Goal: Task Accomplishment & Management: Manage account settings

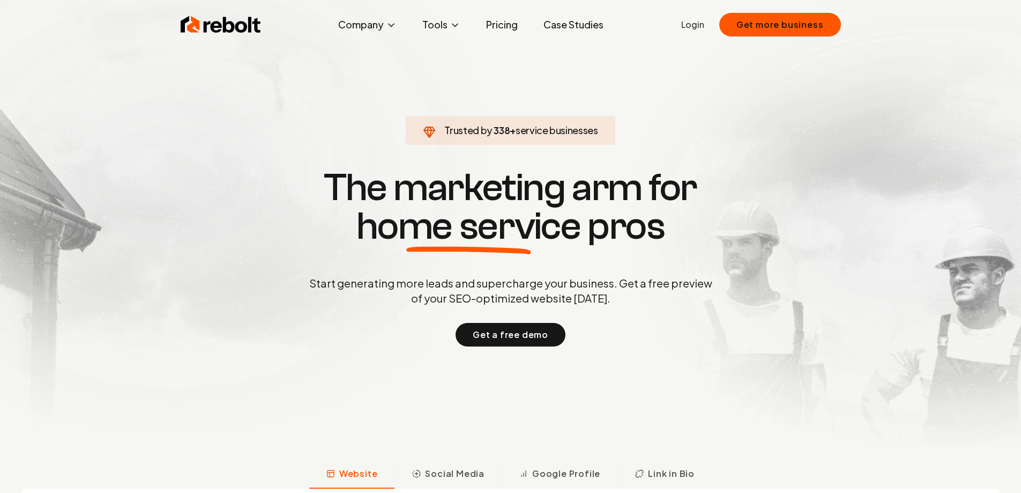
click at [700, 25] on link "Login" at bounding box center [692, 24] width 23 height 13
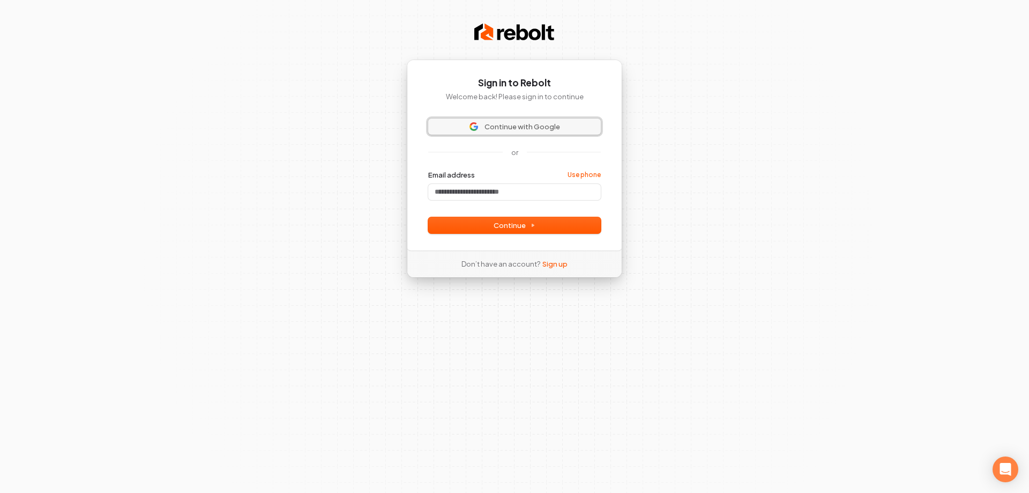
click at [520, 123] on span "Continue with Google" at bounding box center [523, 127] width 76 height 10
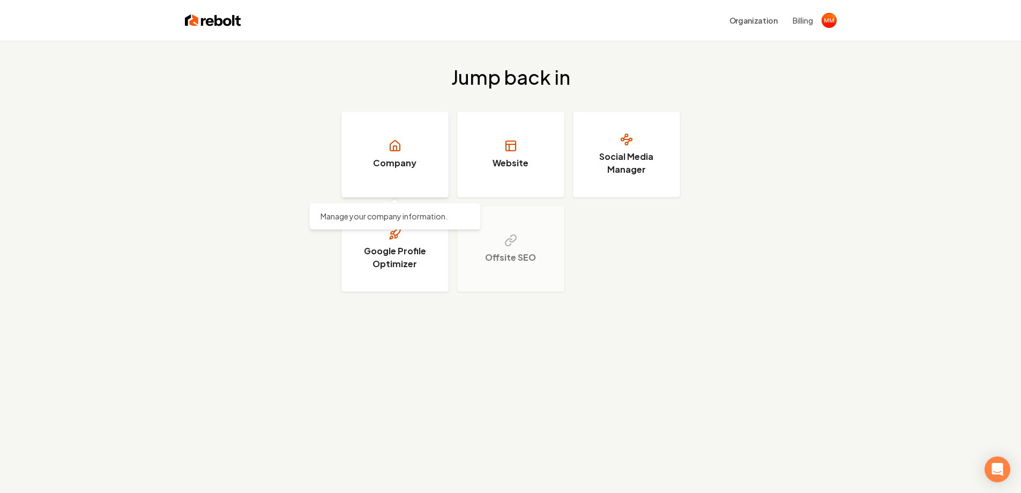
click at [413, 164] on h3 "Company" at bounding box center [394, 163] width 43 height 13
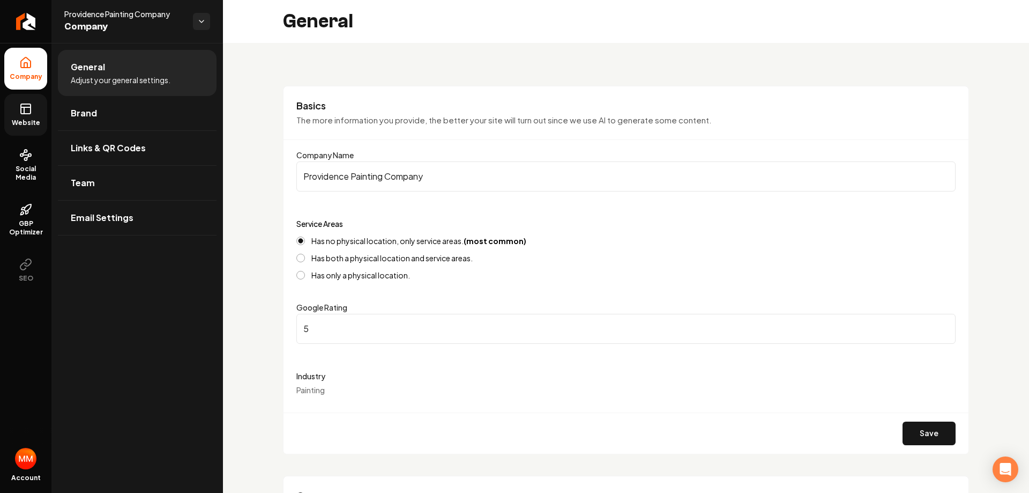
click at [33, 114] on link "Website" at bounding box center [25, 115] width 43 height 42
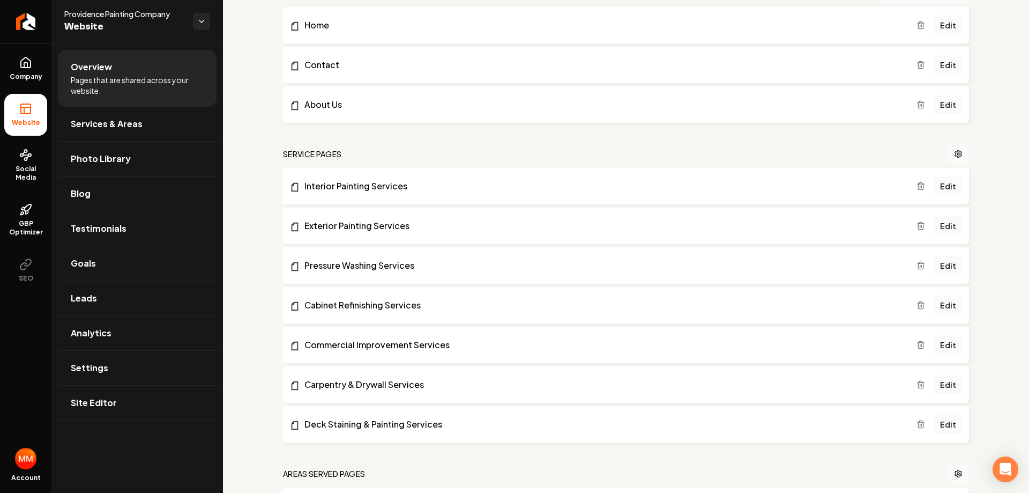
scroll to position [107, 0]
click at [26, 160] on circle at bounding box center [26, 159] width 3 height 3
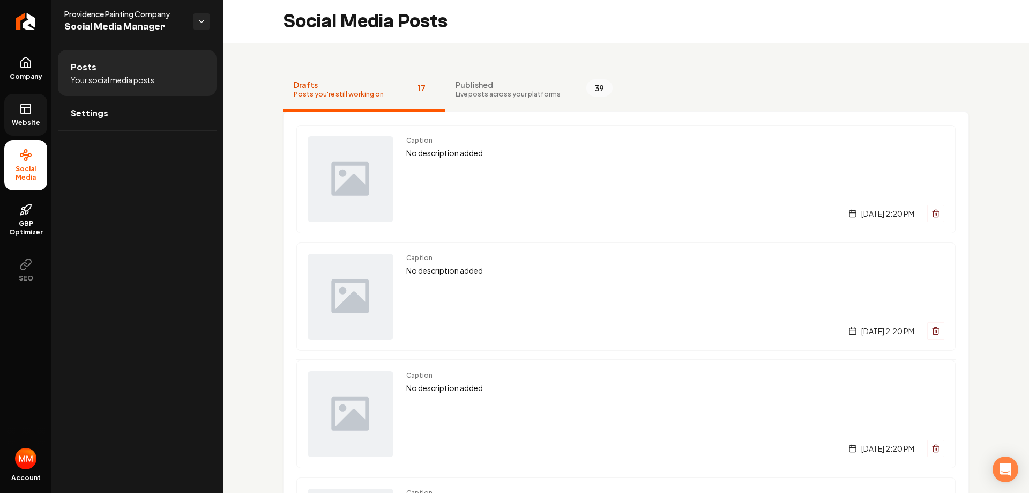
click at [191, 20] on div "Providence Painting Company Social Media Manager" at bounding box center [128, 22] width 129 height 26
click at [200, 18] on html "Company Website Social Media GBP Optimizer SEO Account Providence Painting Comp…" at bounding box center [514, 246] width 1029 height 493
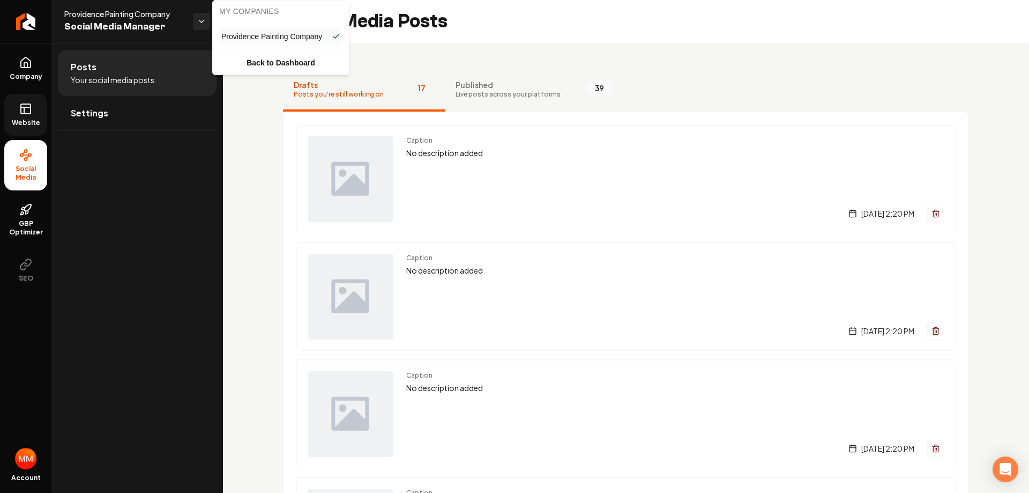
click at [185, 175] on html "Company Website Social Media GBP Optimizer SEO Account Providence Painting Comp…" at bounding box center [514, 246] width 1029 height 493
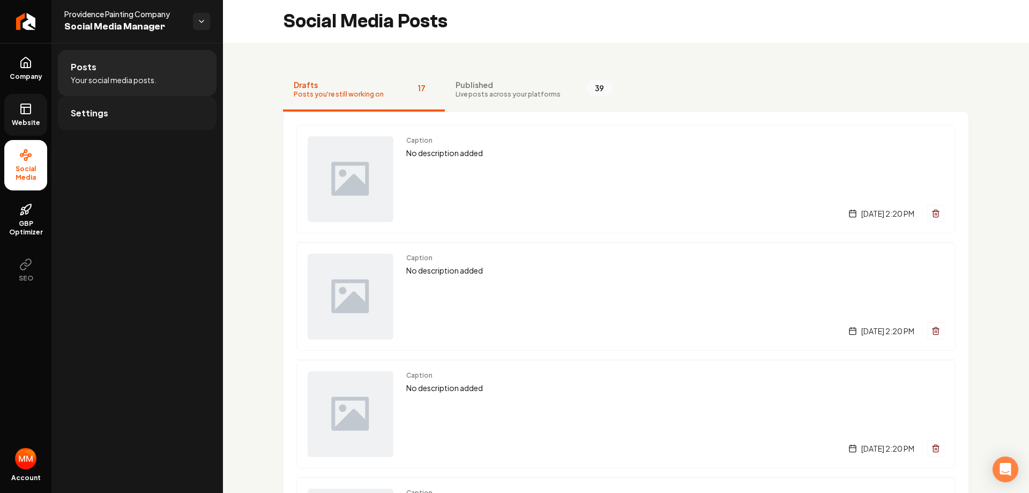
click at [129, 120] on link "Settings" at bounding box center [137, 113] width 159 height 34
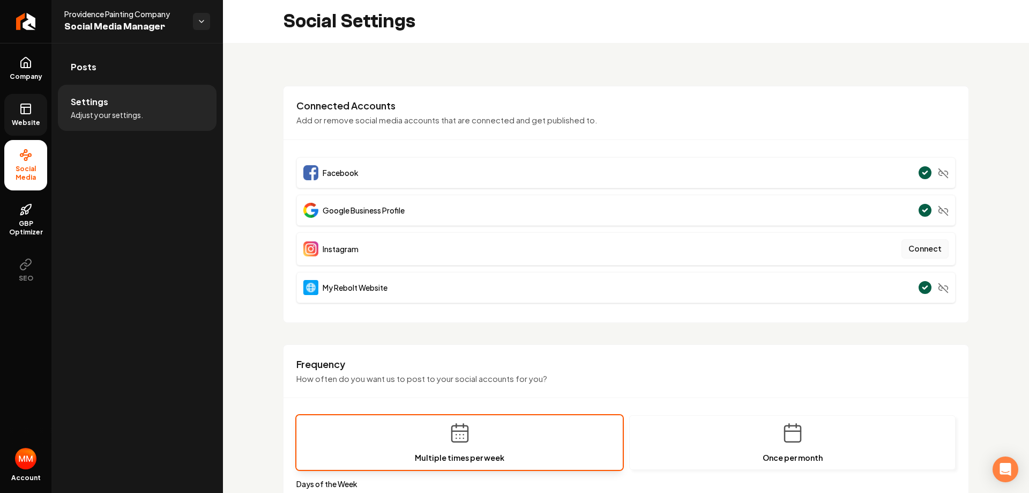
click at [932, 250] on button "Connect" at bounding box center [925, 248] width 47 height 19
click at [930, 253] on button "Connect" at bounding box center [925, 248] width 47 height 19
click at [921, 254] on button "Connect" at bounding box center [925, 248] width 47 height 19
click at [924, 245] on button "Connect" at bounding box center [925, 248] width 47 height 19
click at [918, 247] on button "Connect" at bounding box center [925, 248] width 47 height 19
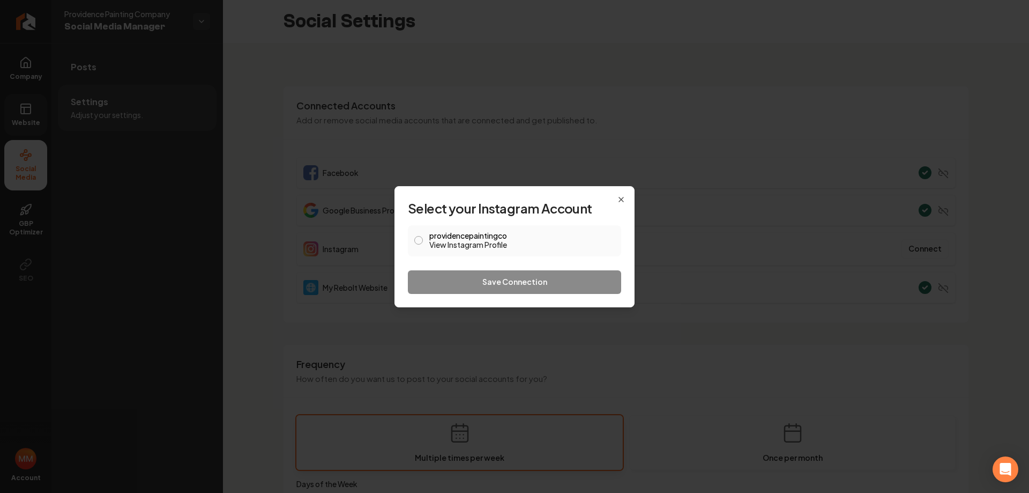
click at [418, 240] on button "providencepaintingco View Instagram Profile" at bounding box center [418, 240] width 9 height 9
click at [493, 285] on button "Save Connection" at bounding box center [514, 282] width 213 height 24
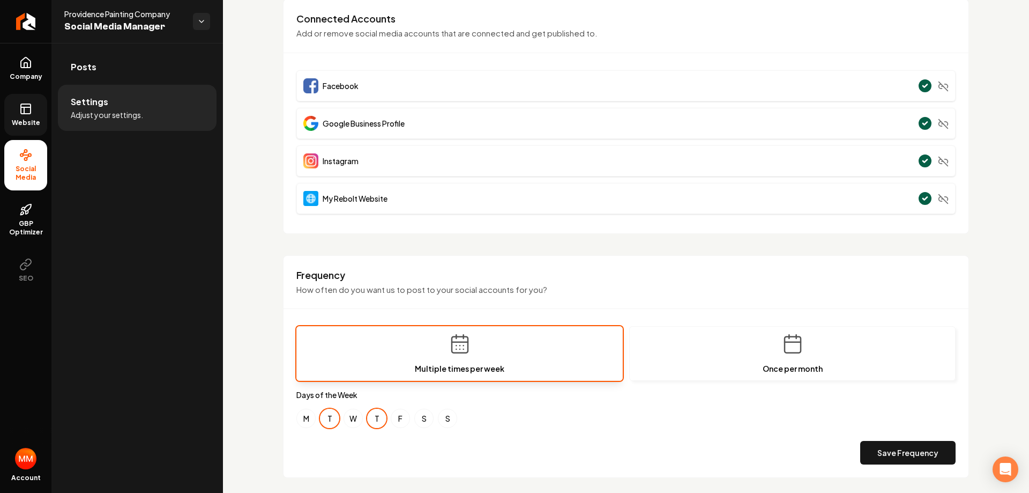
scroll to position [214, 0]
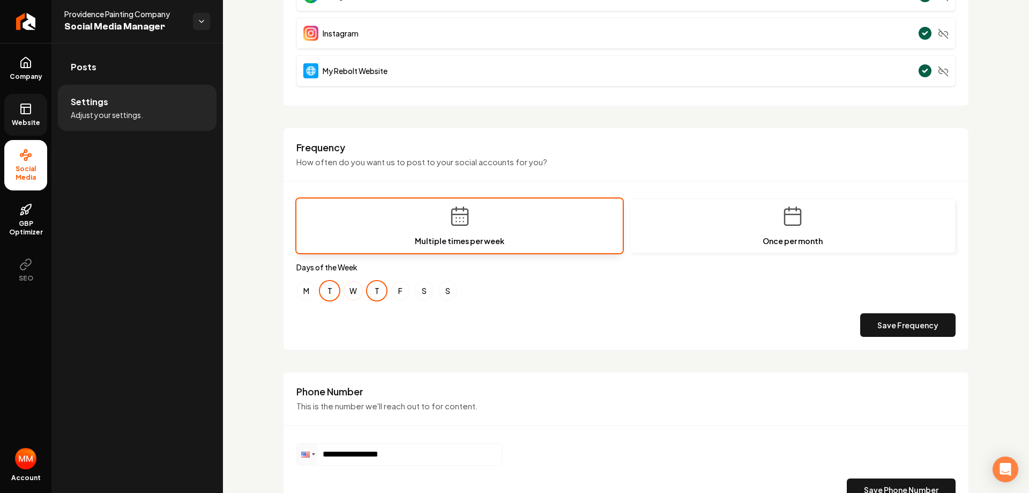
click at [353, 292] on button "W" at bounding box center [353, 290] width 19 height 19
click at [347, 292] on button "W" at bounding box center [353, 290] width 19 height 19
click at [325, 290] on button "T" at bounding box center [329, 290] width 19 height 19
click at [376, 292] on button "T" at bounding box center [376, 290] width 19 height 19
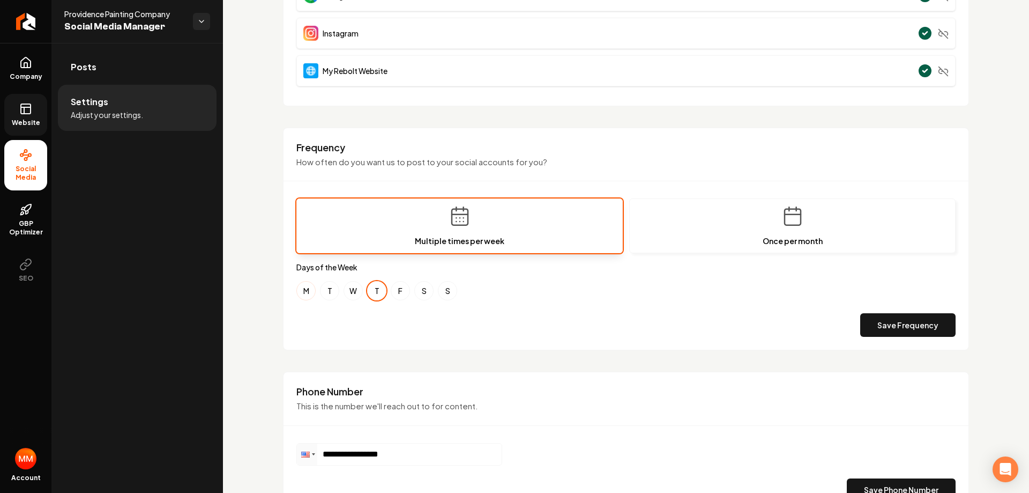
click at [305, 292] on button "M" at bounding box center [305, 290] width 19 height 19
click at [346, 291] on button "W" at bounding box center [353, 290] width 19 height 19
click at [397, 295] on button "F" at bounding box center [400, 290] width 19 height 19
click at [372, 286] on button "T" at bounding box center [376, 290] width 19 height 19
drag, startPoint x: 912, startPoint y: 323, endPoint x: 904, endPoint y: 318, distance: 9.7
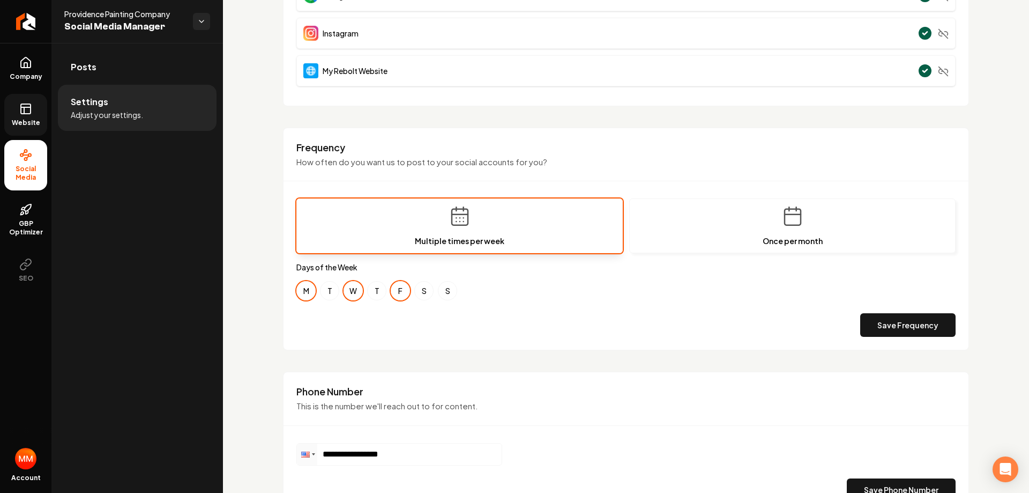
click at [904, 315] on button "Save Frequency" at bounding box center [907, 325] width 95 height 24
click at [895, 324] on button "Save Frequency" at bounding box center [907, 325] width 95 height 24
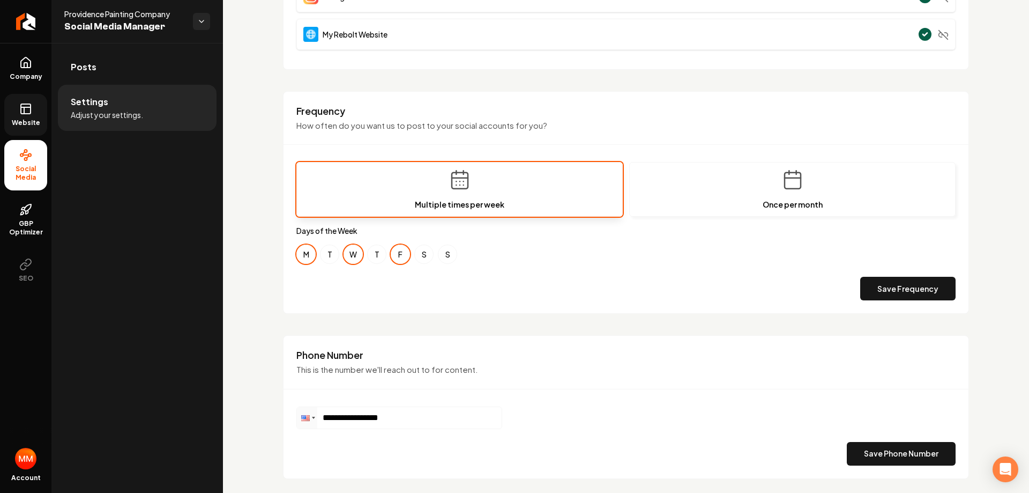
scroll to position [280, 0]
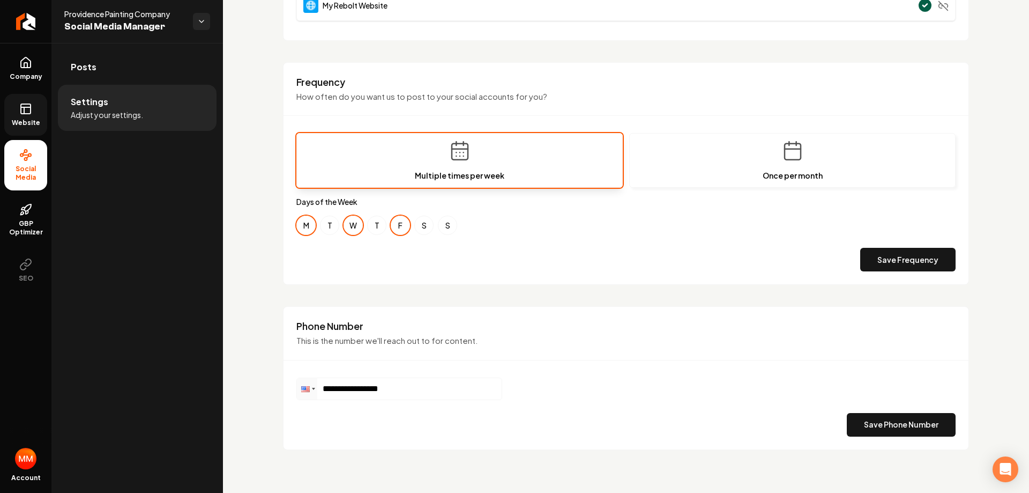
click at [726, 258] on div "Save Frequency" at bounding box center [625, 260] width 659 height 24
click at [25, 219] on span "GBP Optimizer" at bounding box center [25, 227] width 43 height 17
